Goal: Information Seeking & Learning: Find contact information

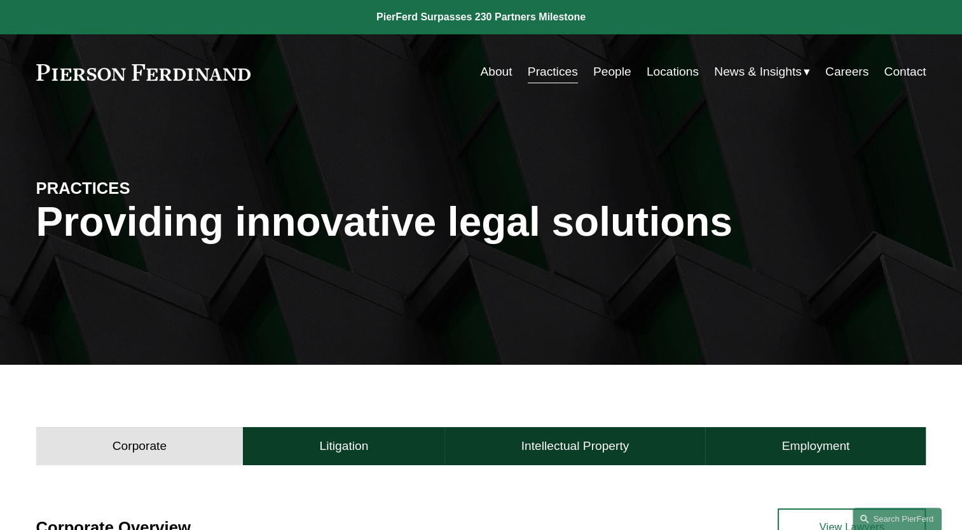
click at [598, 74] on link "People" at bounding box center [612, 72] width 38 height 24
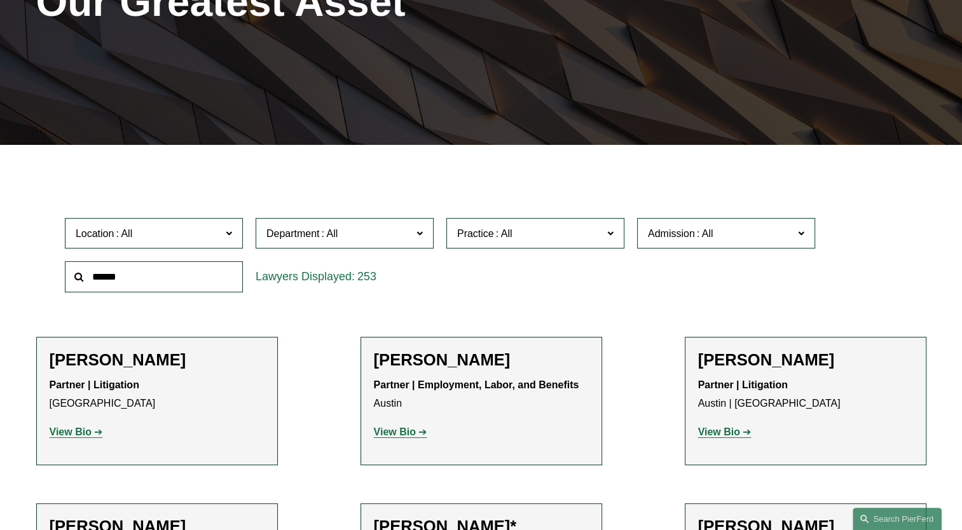
scroll to position [254, 0]
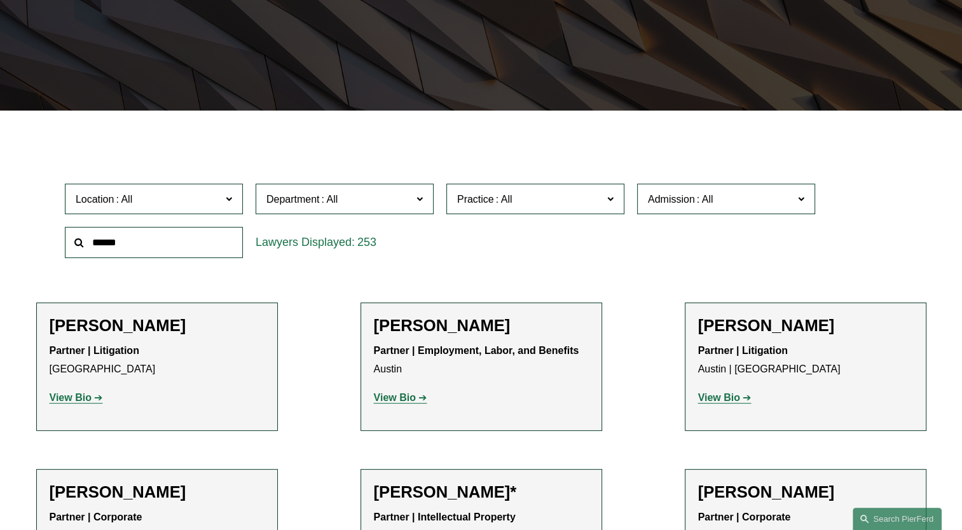
click at [384, 199] on span "Department" at bounding box center [339, 199] width 146 height 17
click at [0, 0] on link "Litigation" at bounding box center [0, 0] width 0 height 0
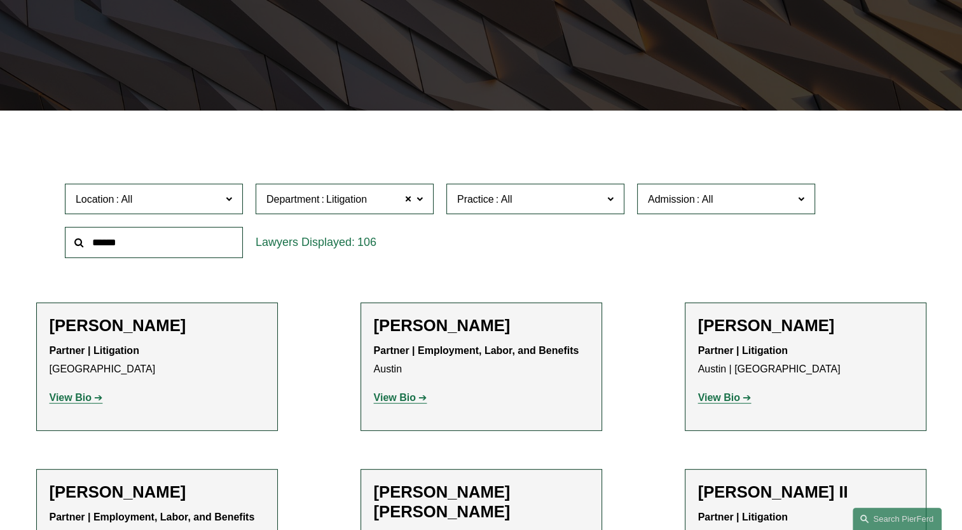
click at [222, 196] on label "Location" at bounding box center [154, 199] width 178 height 31
click at [0, 0] on link "[GEOGRAPHIC_DATA]" at bounding box center [0, 0] width 0 height 0
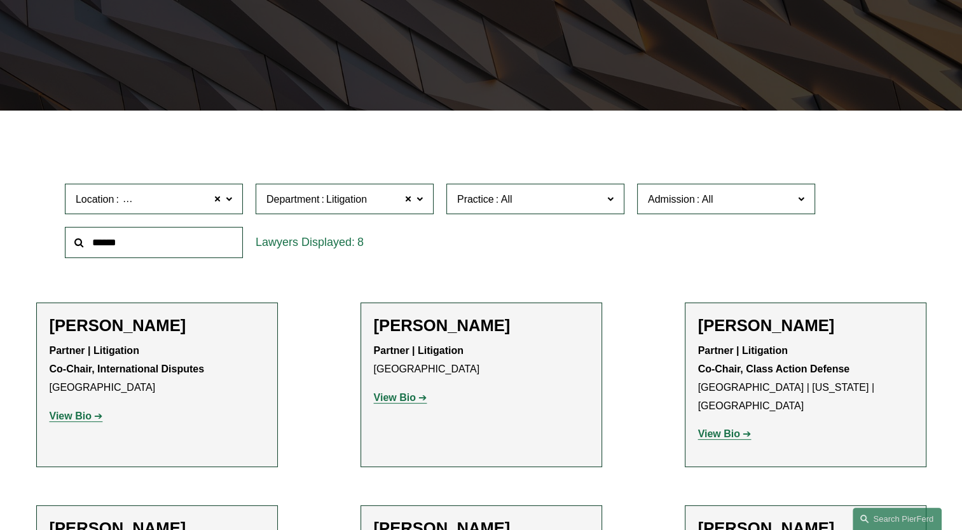
click at [444, 250] on div "Location [GEOGRAPHIC_DATA] [GEOGRAPHIC_DATA] All [GEOGRAPHIC_DATA] [GEOGRAPHIC_…" at bounding box center [480, 220] width 845 height 87
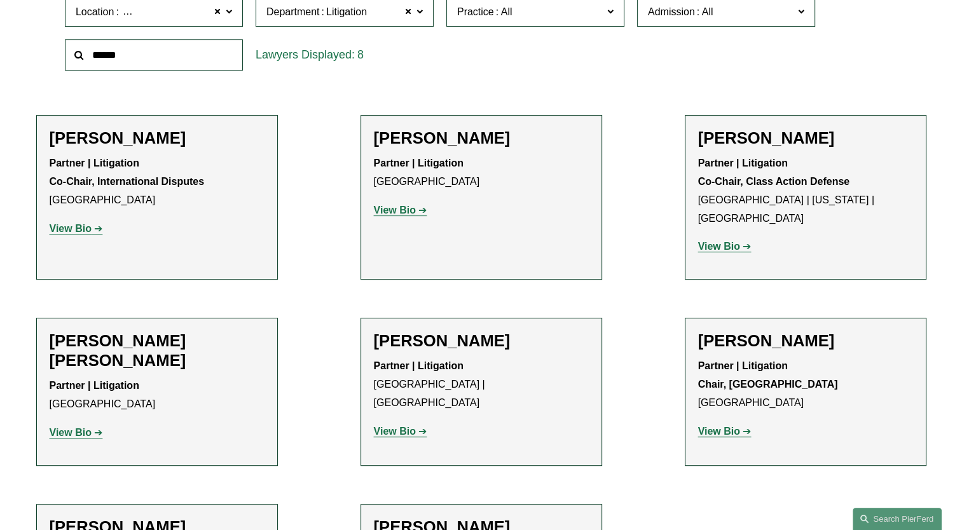
scroll to position [381, 0]
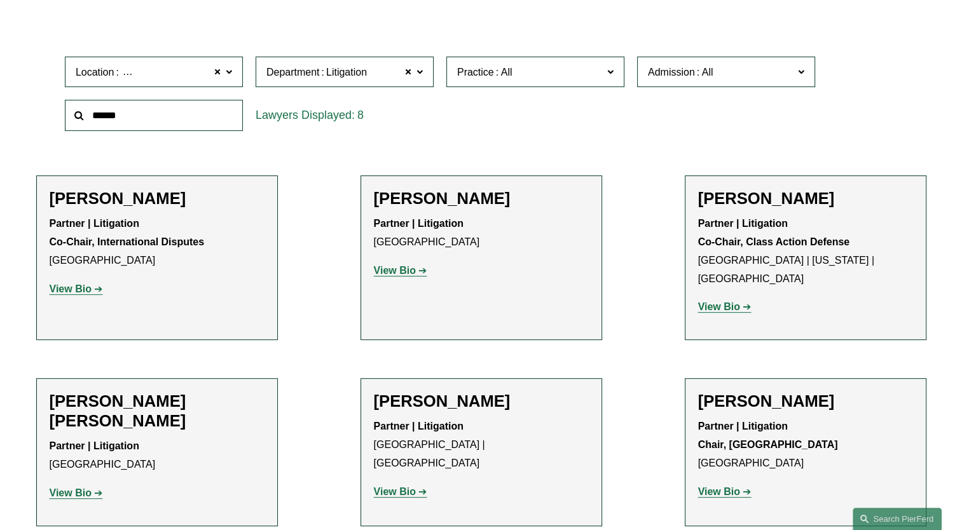
click at [8, 261] on ul "Filter Location [GEOGRAPHIC_DATA] [GEOGRAPHIC_DATA] All [GEOGRAPHIC_DATA] [GEOG…" at bounding box center [481, 361] width 948 height 699
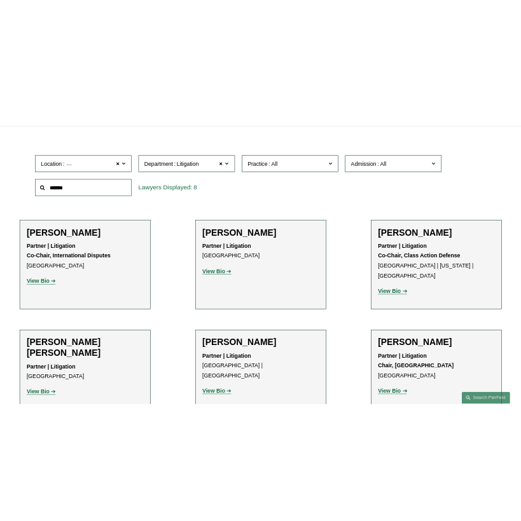
scroll to position [397, 0]
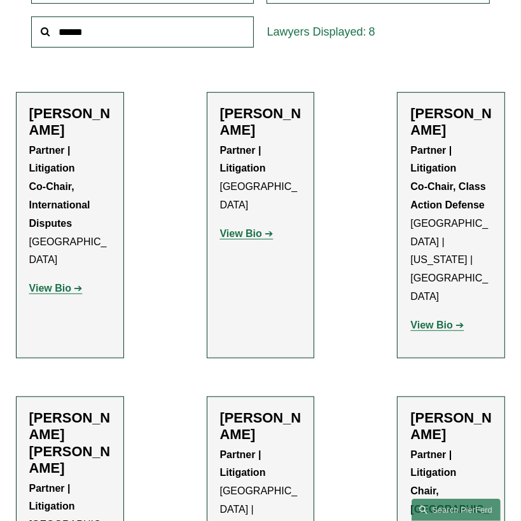
click at [146, 215] on ul "Filter Location [GEOGRAPHIC_DATA] [GEOGRAPHIC_DATA] All [GEOGRAPHIC_DATA] [GEOG…" at bounding box center [260, 380] width 521 height 991
click at [156, 183] on ul "Filter Location [GEOGRAPHIC_DATA] [GEOGRAPHIC_DATA] All [GEOGRAPHIC_DATA] [GEOG…" at bounding box center [260, 380] width 521 height 991
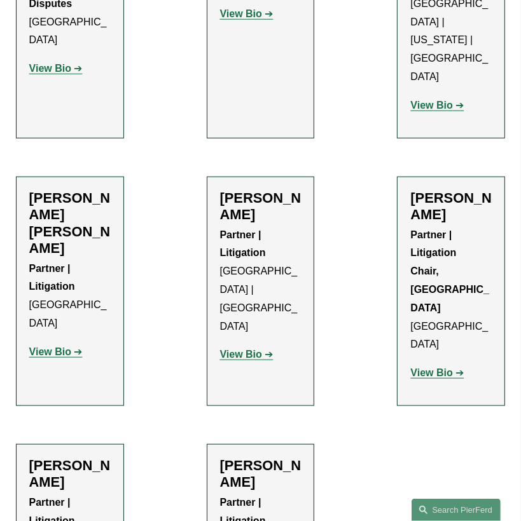
scroll to position [587, 0]
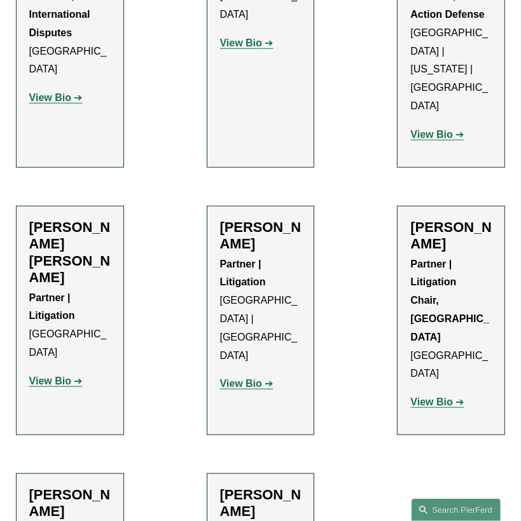
click at [151, 300] on ul "Filter Location [GEOGRAPHIC_DATA] [GEOGRAPHIC_DATA] All [GEOGRAPHIC_DATA] [GEOG…" at bounding box center [260, 189] width 521 height 991
click at [153, 317] on ul "Filter Location [GEOGRAPHIC_DATA] [GEOGRAPHIC_DATA] All [GEOGRAPHIC_DATA] [GEOG…" at bounding box center [260, 189] width 521 height 991
click at [186, 343] on ul "Filter Location [GEOGRAPHIC_DATA] [GEOGRAPHIC_DATA] All [GEOGRAPHIC_DATA] [GEOG…" at bounding box center [260, 189] width 521 height 991
drag, startPoint x: 60, startPoint y: 211, endPoint x: 24, endPoint y: 176, distance: 50.3
click at [24, 206] on li "[PERSON_NAME] [PERSON_NAME] Partner | Litigation Miami View Bio Location: [GEOG…" at bounding box center [70, 320] width 108 height 229
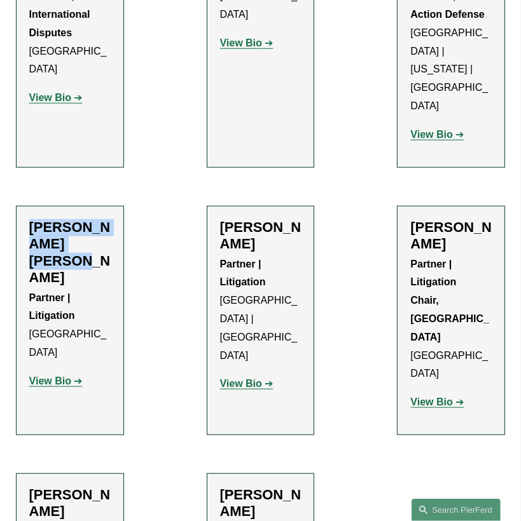
copy h2 "[PERSON_NAME] [PERSON_NAME]"
drag, startPoint x: 449, startPoint y: 209, endPoint x: 402, endPoint y: 176, distance: 57.5
click at [402, 206] on li "[PERSON_NAME] Partner | Litigation Chair, [GEOGRAPHIC_DATA] Miami View Bio Loca…" at bounding box center [451, 320] width 108 height 229
copy h2 "[PERSON_NAME]"
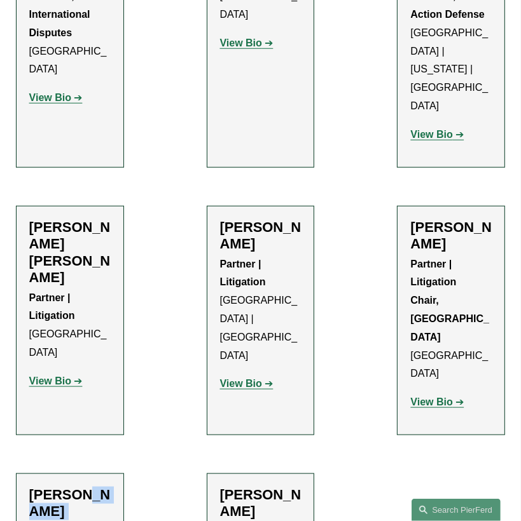
click at [165, 408] on ul "Filter Location [GEOGRAPHIC_DATA] [GEOGRAPHIC_DATA] All [GEOGRAPHIC_DATA] [GEOG…" at bounding box center [260, 189] width 521 height 991
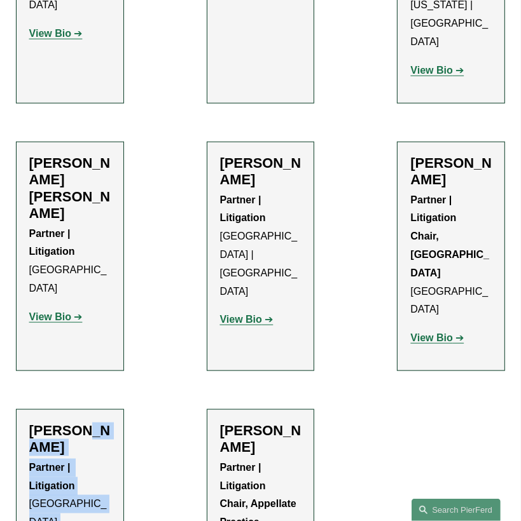
scroll to position [714, 0]
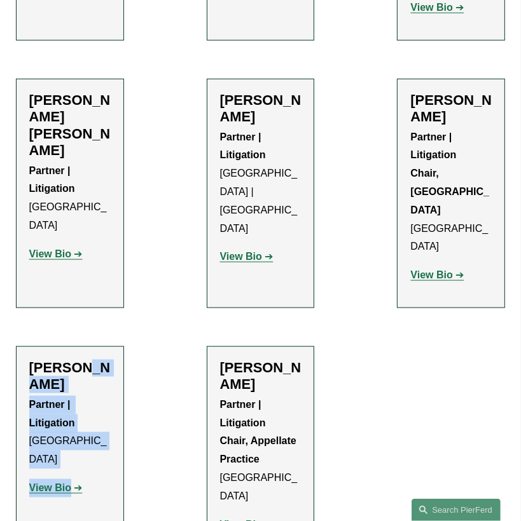
click at [86, 396] on p "Partner | Litigation [GEOGRAPHIC_DATA]" at bounding box center [69, 432] width 81 height 73
click at [76, 360] on h2 "[PERSON_NAME]" at bounding box center [69, 377] width 81 height 34
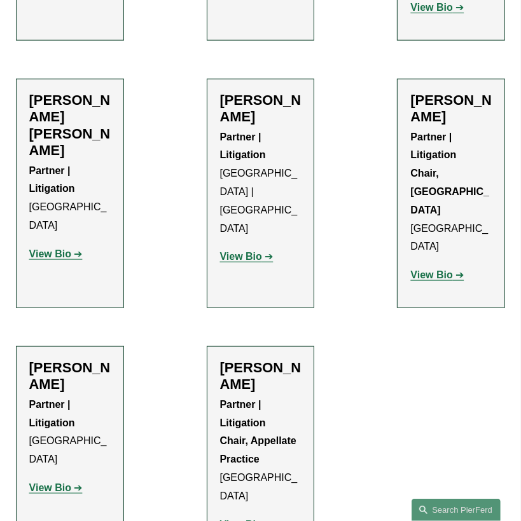
drag, startPoint x: 78, startPoint y: 313, endPoint x: 21, endPoint y: 303, distance: 58.1
click at [21, 346] on li "[PERSON_NAME] Partner | Litigation Miami View Bio Location: [GEOGRAPHIC_DATA]; …" at bounding box center [70, 451] width 108 height 211
copy h2 "[PERSON_NAME]"
drag, startPoint x: 268, startPoint y: 313, endPoint x: 219, endPoint y: 297, distance: 52.1
click at [220, 360] on h2 "[PERSON_NAME]" at bounding box center [260, 377] width 81 height 34
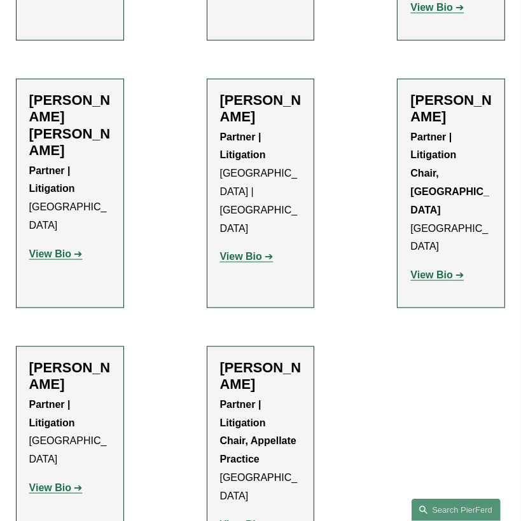
copy h2 "[PERSON_NAME]"
click at [128, 383] on ul "Filter Location [GEOGRAPHIC_DATA] [GEOGRAPHIC_DATA] All [GEOGRAPHIC_DATA] [GEOG…" at bounding box center [260, 62] width 521 height 991
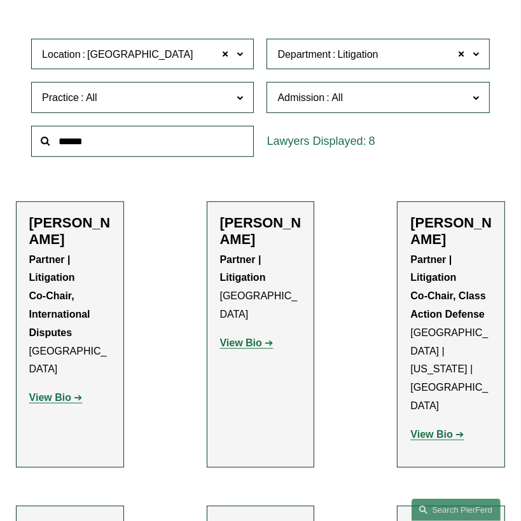
scroll to position [140, 0]
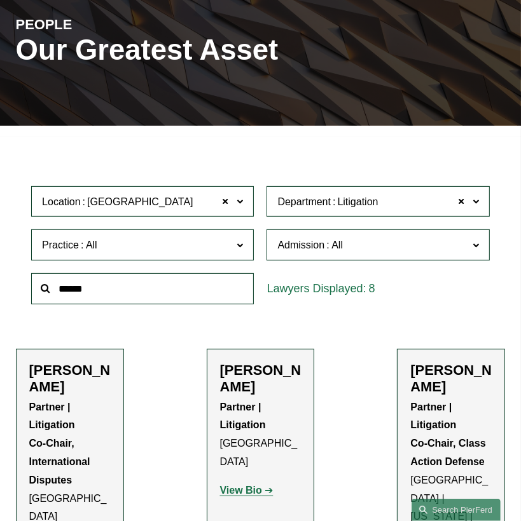
click at [239, 200] on span at bounding box center [239, 201] width 6 height 17
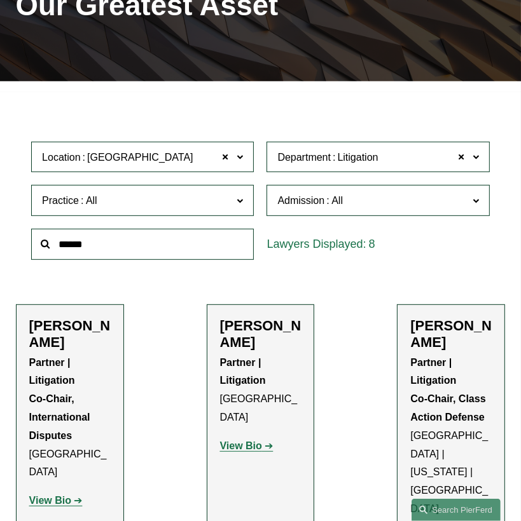
scroll to position [203, 0]
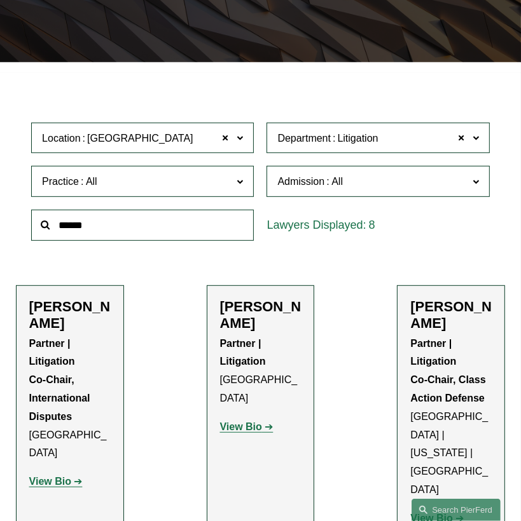
click at [0, 0] on link "[GEOGRAPHIC_DATA]" at bounding box center [0, 0] width 0 height 0
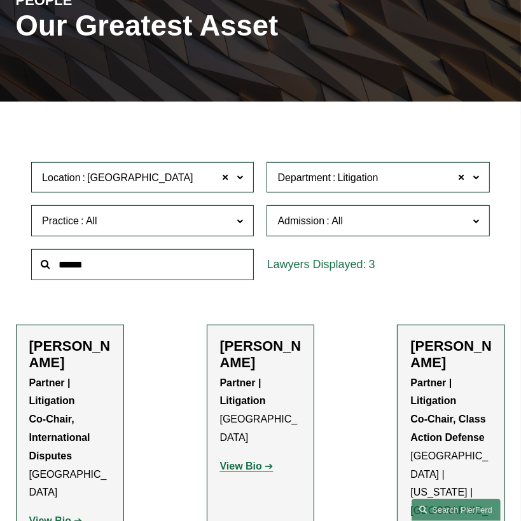
scroll to position [125, 0]
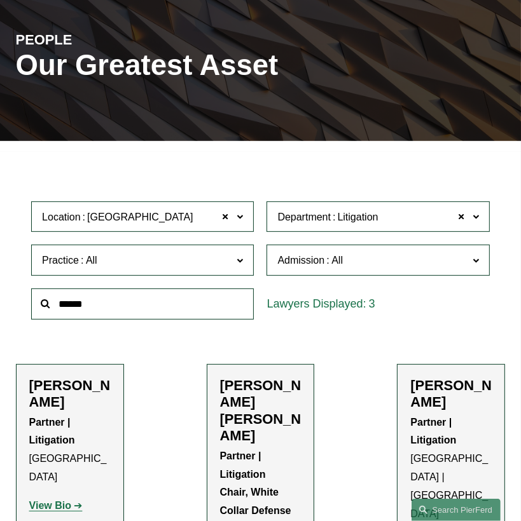
click at [146, 406] on ul "Filter Location [GEOGRAPHIC_DATA] [GEOGRAPHIC_DATA] All [GEOGRAPHIC_DATA] [GEOG…" at bounding box center [260, 411] width 521 height 509
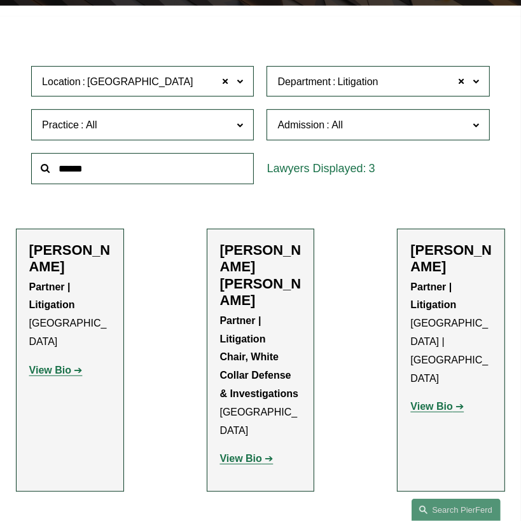
scroll to position [315, 0]
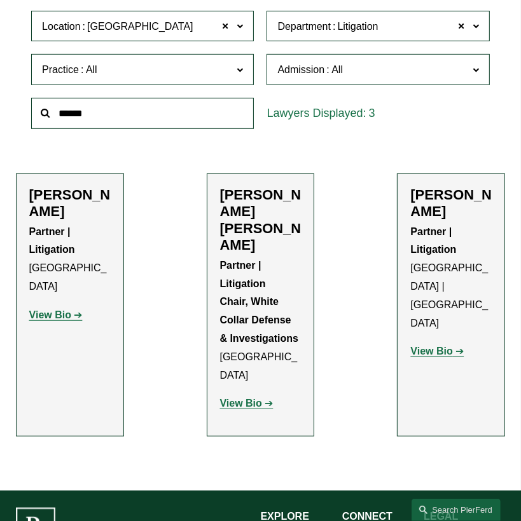
drag, startPoint x: 86, startPoint y: 213, endPoint x: 21, endPoint y: 196, distance: 66.9
click at [21, 196] on li "[PERSON_NAME] Partner | Litigation Tampa View Bio Location: [GEOGRAPHIC_DATA]; …" at bounding box center [70, 305] width 108 height 263
copy h2 "[PERSON_NAME]"
click at [263, 231] on h2 "[PERSON_NAME] [PERSON_NAME]" at bounding box center [260, 220] width 81 height 67
drag, startPoint x: 258, startPoint y: 231, endPoint x: 216, endPoint y: 198, distance: 53.4
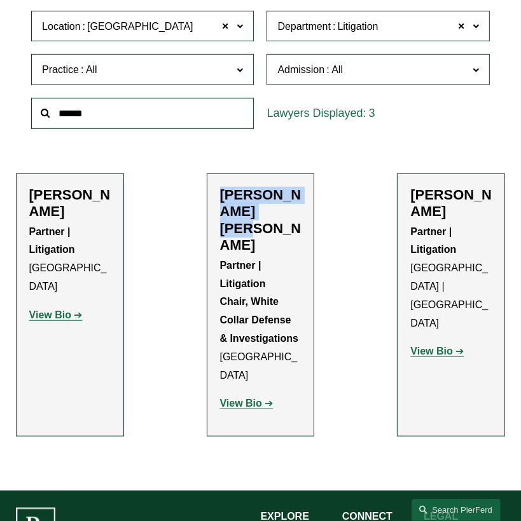
click at [216, 198] on li "[PERSON_NAME] [PERSON_NAME] Partner | Litigation Chair, White Collar Defense & …" at bounding box center [261, 305] width 108 height 263
copy h2 "[PERSON_NAME] [PERSON_NAME]"
drag, startPoint x: 425, startPoint y: 230, endPoint x: 405, endPoint y: 226, distance: 20.2
click at [405, 226] on li "[PERSON_NAME] Partner | Litigation [GEOGRAPHIC_DATA] | [GEOGRAPHIC_DATA] View B…" at bounding box center [451, 305] width 108 height 263
click at [67, 310] on strong "View Bio" at bounding box center [50, 315] width 42 height 11
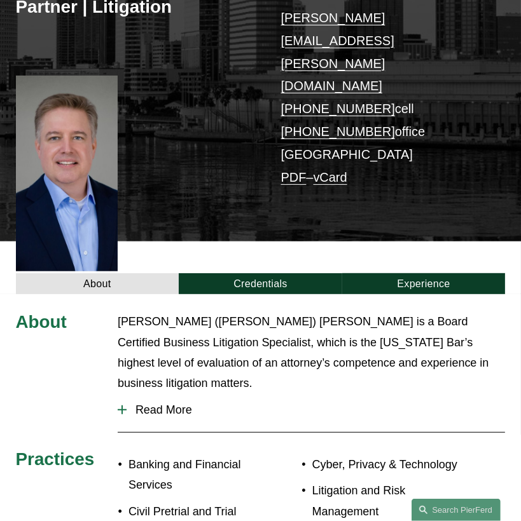
scroll to position [254, 0]
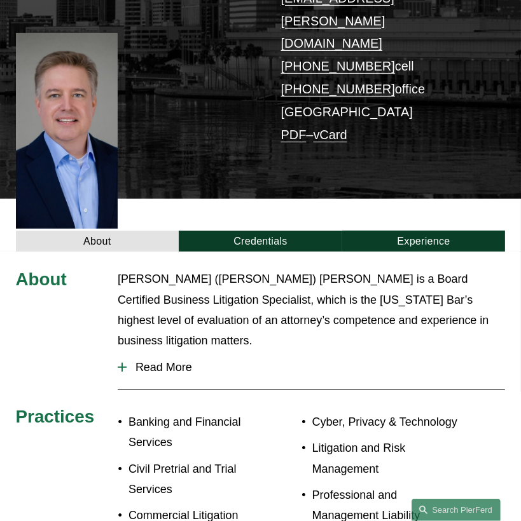
click at [137, 361] on span "Read More" at bounding box center [315, 367] width 378 height 13
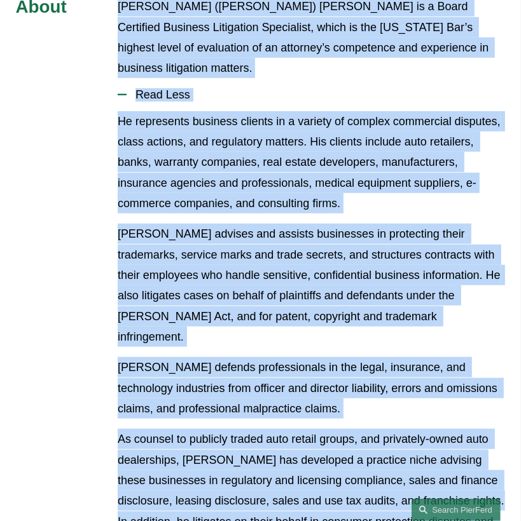
scroll to position [437, 0]
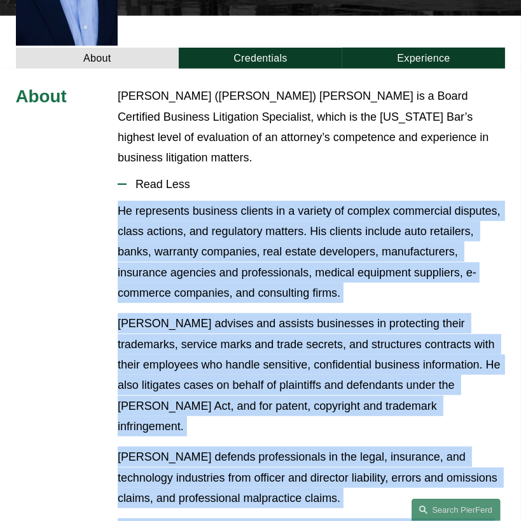
drag, startPoint x: 382, startPoint y: 280, endPoint x: 109, endPoint y: 126, distance: 312.8
copy div "He represents business clients in a variety of complex commercial disputes, cla…"
click at [267, 201] on p "He represents business clients in a variety of complex commercial disputes, cla…" at bounding box center [311, 252] width 387 height 103
